Goal: Information Seeking & Learning: Learn about a topic

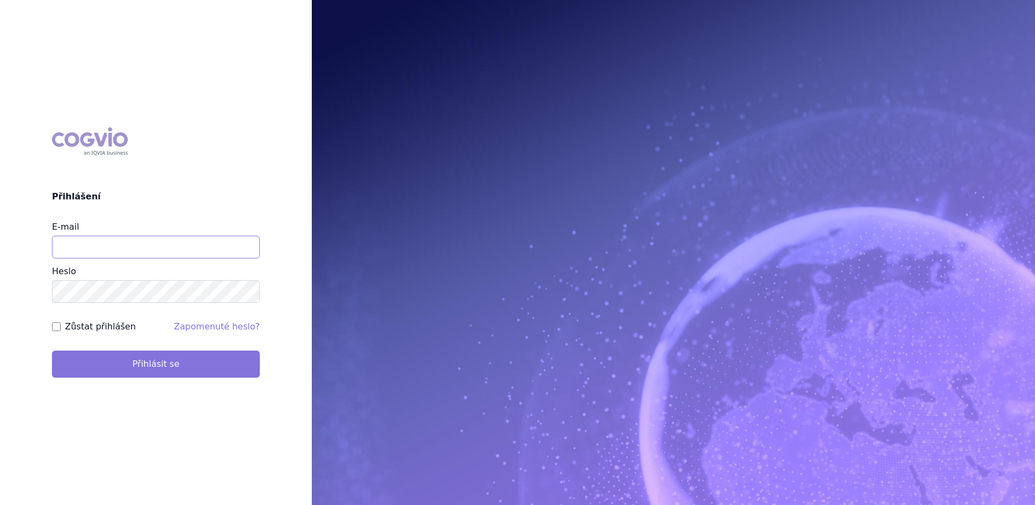
type input "[PERSON_NAME][EMAIL_ADDRESS][PERSON_NAME][DOMAIN_NAME]"
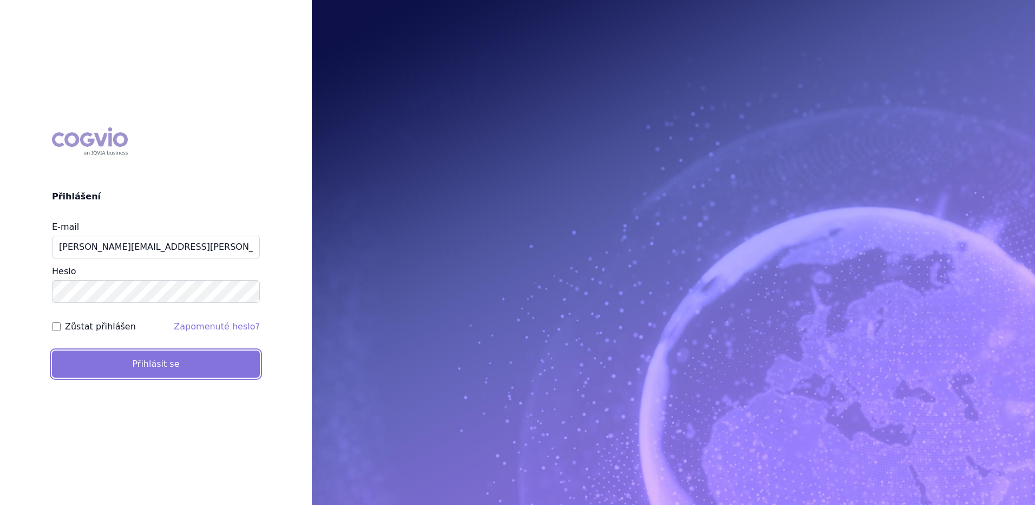
click at [195, 354] on button "Přihlásit se" at bounding box center [156, 363] width 208 height 27
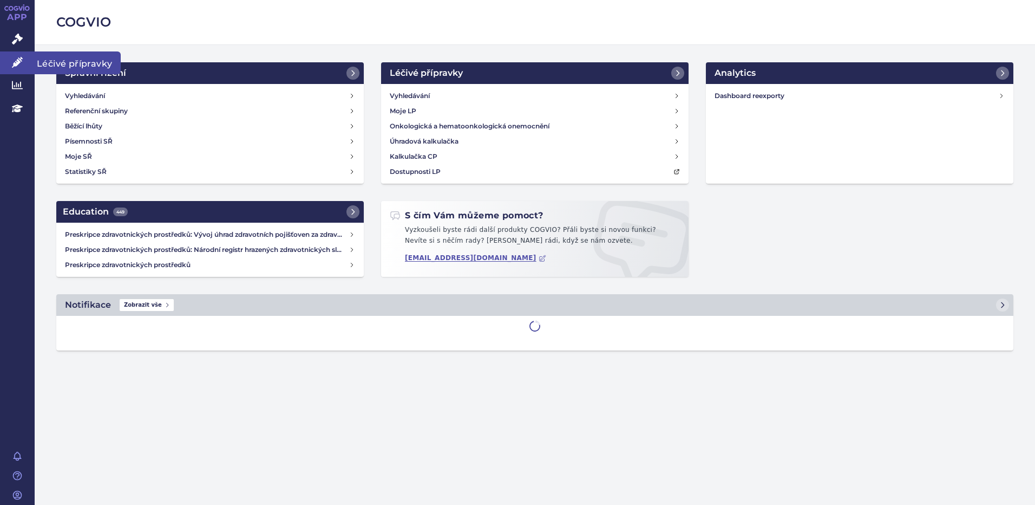
click at [16, 60] on icon at bounding box center [17, 62] width 11 height 11
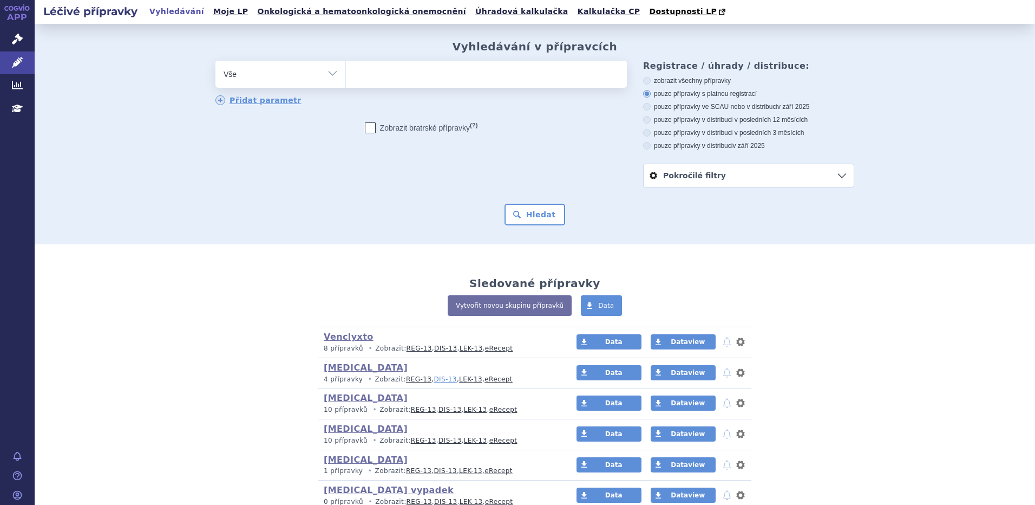
click at [434, 380] on link "DIS-13" at bounding box center [445, 379] width 23 height 8
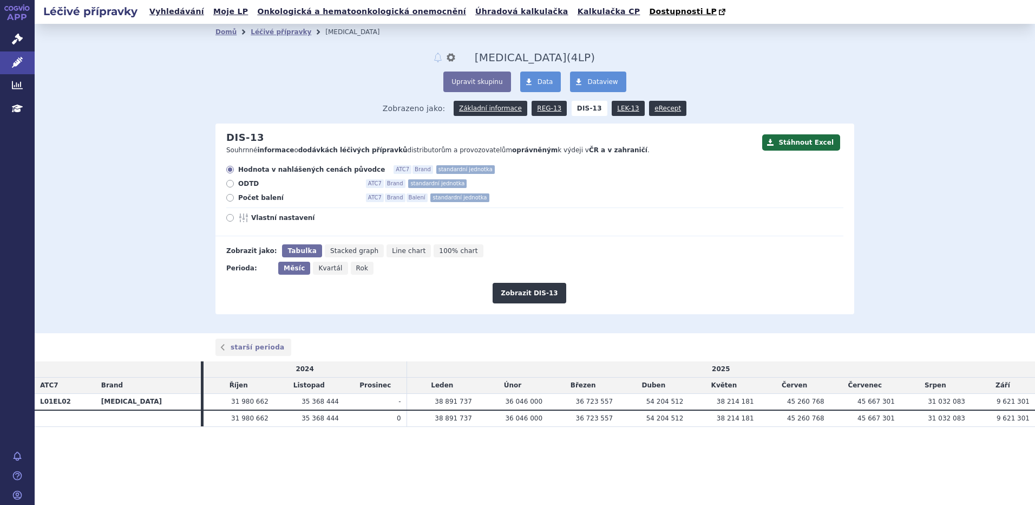
click at [232, 198] on icon at bounding box center [230, 198] width 8 height 8
click at [232, 198] on input "Počet balení ATC7 Brand Balení standardní jednotka" at bounding box center [230, 198] width 7 height 7
radio input "true"
click at [532, 296] on button "Zobrazit DIS-13" at bounding box center [529, 293] width 73 height 21
